Goal: Find specific page/section: Find specific page/section

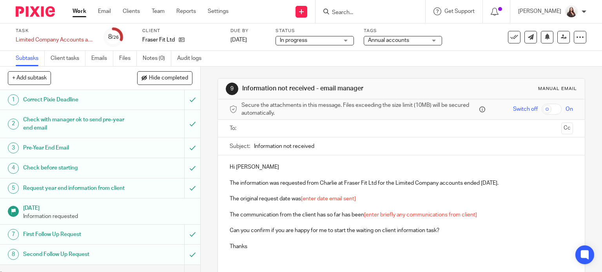
click at [357, 10] on input "Search" at bounding box center [366, 12] width 71 height 7
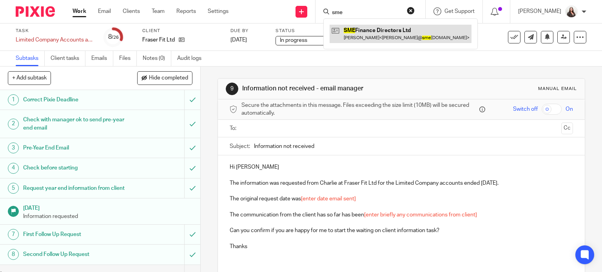
type input "sme"
click at [368, 36] on link at bounding box center [401, 34] width 142 height 18
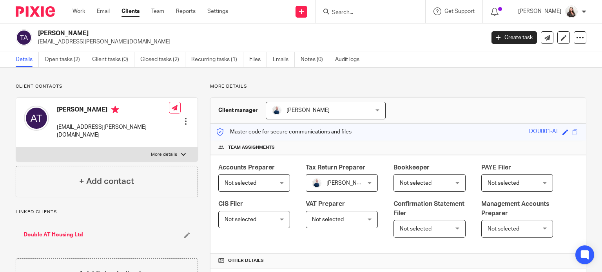
click at [363, 13] on input "Search" at bounding box center [366, 12] width 71 height 7
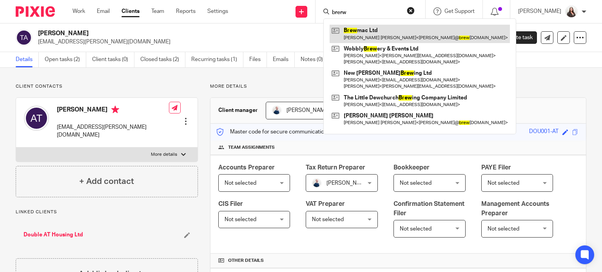
type input "brerw"
click at [380, 31] on link at bounding box center [420, 34] width 180 height 18
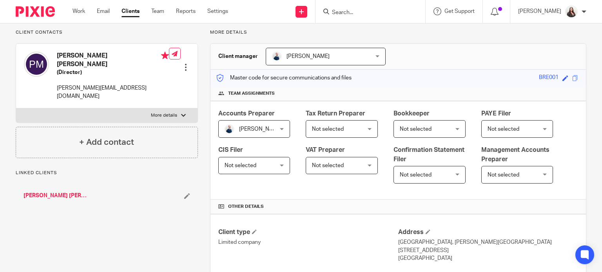
scroll to position [49, 0]
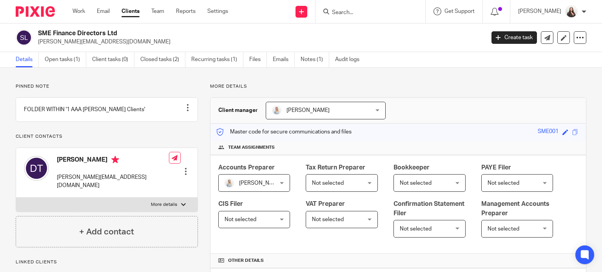
click at [376, 45] on p "[PERSON_NAME][EMAIL_ADDRESS][DOMAIN_NAME]" at bounding box center [259, 42] width 442 height 8
